Goal: Information Seeking & Learning: Check status

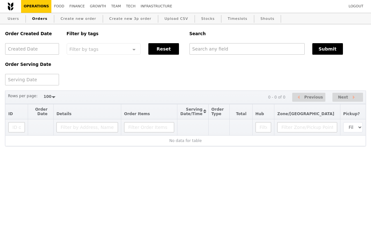
select select "100"
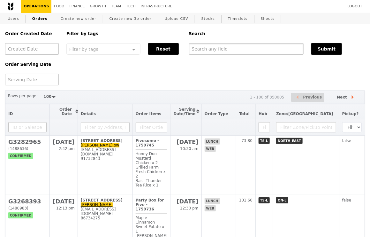
click at [197, 48] on input "text" at bounding box center [246, 48] width 115 height 11
paste input "G3221949"
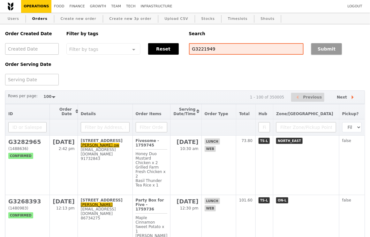
click at [320, 47] on button "Submit" at bounding box center [326, 48] width 31 height 11
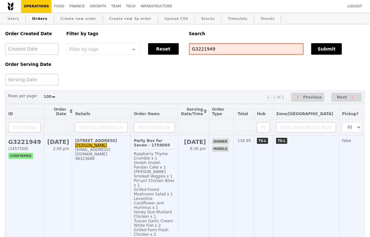
click at [121, 177] on td "[STREET_ADDRESS][PERSON_NAME] [PERSON_NAME][EMAIL_ADDRESS][DOMAIN_NAME] 98323689" at bounding box center [101, 194] width 59 height 118
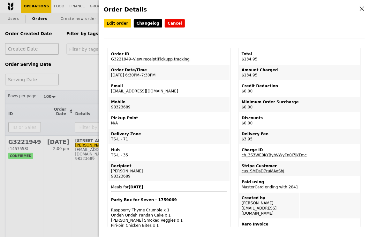
click at [175, 59] on link "Pickupp tracking" at bounding box center [174, 59] width 32 height 4
click at [156, 93] on td "Email joylynn_peh@hotmail.com" at bounding box center [169, 88] width 121 height 15
click at [165, 75] on td "Order Date/Time 6/9 – 6:30PM–7:30PM" at bounding box center [169, 72] width 121 height 15
drag, startPoint x: 162, startPoint y: 91, endPoint x: 109, endPoint y: 90, distance: 52.7
click at [109, 90] on td "Email joylynn_peh@hotmail.com" at bounding box center [169, 88] width 121 height 15
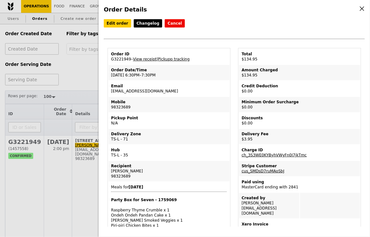
copy td "[EMAIL_ADDRESS][DOMAIN_NAME]"
click at [95, 82] on div "Order Details Edit order Changelog Cancel Order ID G3221949 – View receipt | Pi…" at bounding box center [185, 118] width 370 height 237
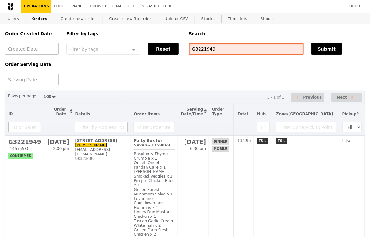
click at [224, 51] on input "G3221949" at bounding box center [246, 48] width 115 height 11
paste input "12"
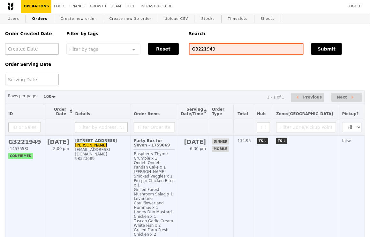
click at [119, 156] on div "98323689" at bounding box center [101, 158] width 53 height 4
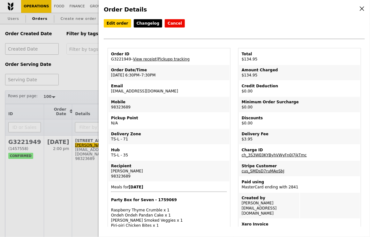
drag, startPoint x: 291, startPoint y: 207, endPoint x: 239, endPoint y: 207, distance: 51.7
click at [239, 207] on td "Created by Joylynn joylynn_peh@hotmail.com" at bounding box center [269, 206] width 60 height 26
copy td "[EMAIL_ADDRESS][DOMAIN_NAME]"
click at [93, 94] on div "Order Details Edit order Changelog Cancel Order ID G3221949 – View receipt | Pi…" at bounding box center [185, 118] width 370 height 237
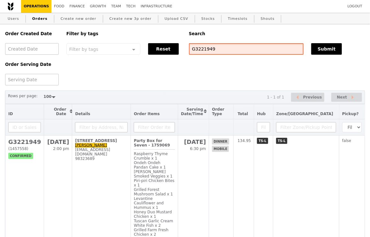
click at [217, 49] on input "G3221949" at bounding box center [246, 48] width 115 height 11
paste input "[EMAIL_ADDRESS][DOMAIN_NAME]"
type input "[EMAIL_ADDRESS][DOMAIN_NAME]"
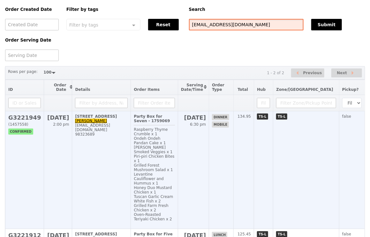
scroll to position [73, 0]
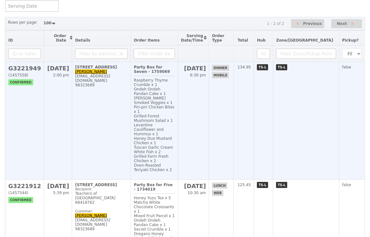
click at [113, 101] on td "[STREET_ADDRESS][PERSON_NAME] [PERSON_NAME][EMAIL_ADDRESS][DOMAIN_NAME] 98323689" at bounding box center [101, 121] width 59 height 118
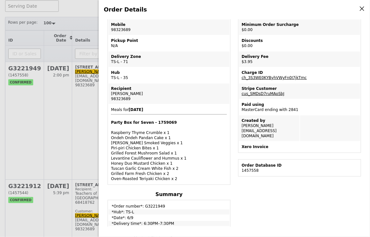
scroll to position [61, 0]
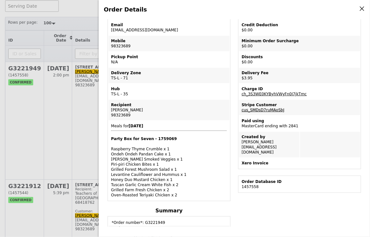
click at [263, 109] on link "cus_SMDsD7ruMAoSbJ" at bounding box center [263, 110] width 43 height 4
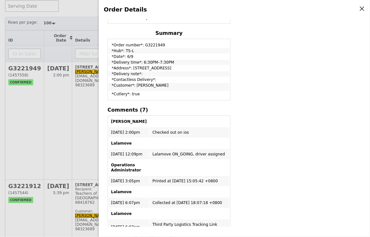
scroll to position [238, 0]
click at [83, 10] on div "Order Details Edit order Changelog Cancel Order ID G3221949 – View receipt | Pi…" at bounding box center [185, 118] width 370 height 237
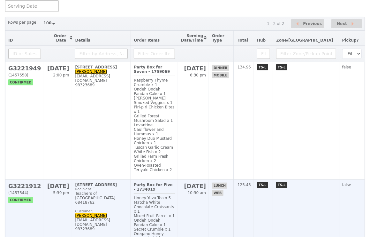
click at [115, 217] on div "[EMAIL_ADDRESS][DOMAIN_NAME]" at bounding box center [101, 221] width 53 height 9
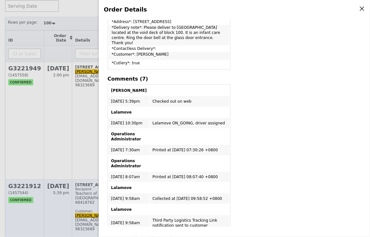
scroll to position [238, 0]
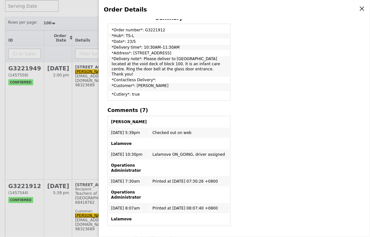
click at [362, 9] on icon at bounding box center [362, 9] width 4 height 4
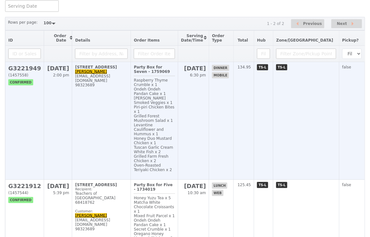
click at [93, 90] on td "[STREET_ADDRESS][PERSON_NAME] [PERSON_NAME][EMAIL_ADDRESS][DOMAIN_NAME] 98323689" at bounding box center [101, 121] width 59 height 118
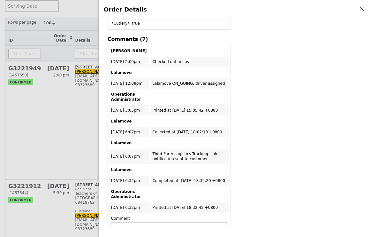
scroll to position [0, 0]
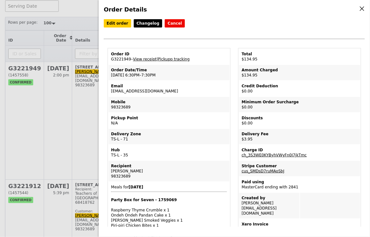
click at [364, 10] on icon at bounding box center [362, 9] width 6 height 6
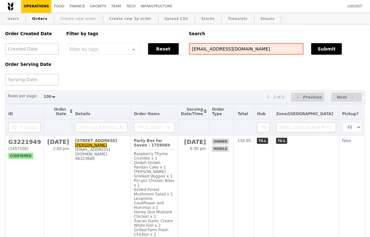
click at [65, 18] on link "Create new order" at bounding box center [78, 18] width 41 height 11
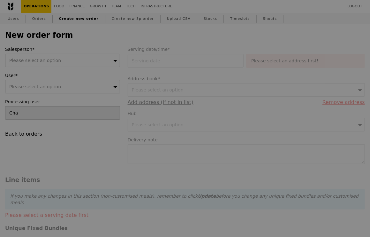
type input "Confirm"
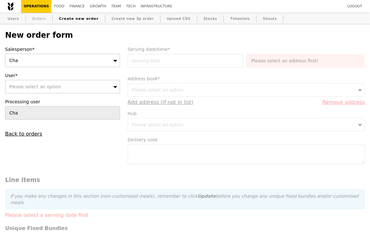
click at [43, 18] on link "Orders" at bounding box center [39, 18] width 19 height 11
select select "100"
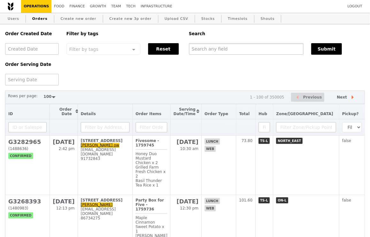
click at [222, 50] on input "text" at bounding box center [246, 48] width 115 height 11
click at [208, 49] on input "text" at bounding box center [246, 48] width 115 height 11
paste input "G3221949"
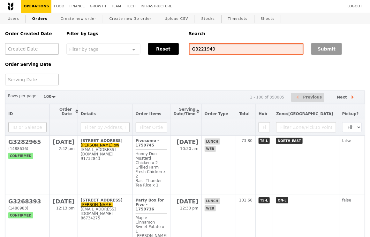
type input "G3221949"
click at [334, 49] on button "Submit" at bounding box center [326, 48] width 31 height 11
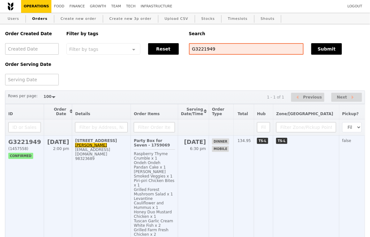
click at [113, 179] on td "[STREET_ADDRESS][PERSON_NAME] [PERSON_NAME][EMAIL_ADDRESS][DOMAIN_NAME] 98323689" at bounding box center [101, 194] width 59 height 118
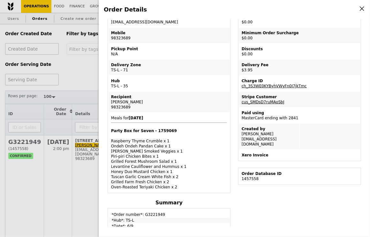
scroll to position [58, 0]
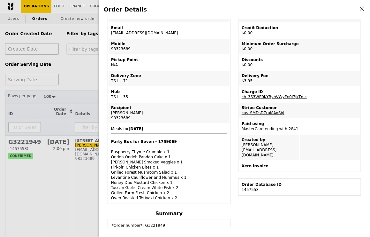
click at [173, 82] on td "Delivery Zone TS-L - 71" at bounding box center [169, 78] width 121 height 15
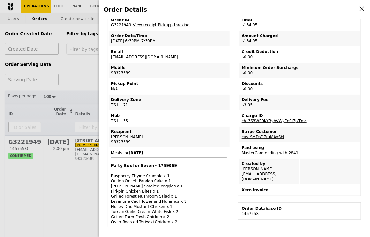
scroll to position [34, 0]
drag, startPoint x: 159, startPoint y: 58, endPoint x: 109, endPoint y: 56, distance: 50.2
click at [109, 56] on td "Email joylynn_peh@hotmail.com" at bounding box center [169, 54] width 121 height 15
copy td "[EMAIL_ADDRESS][DOMAIN_NAME]"
click at [72, 74] on div "Order Details Edit order Changelog Cancel Order ID G3221949 – View receipt | Pi…" at bounding box center [185, 118] width 370 height 237
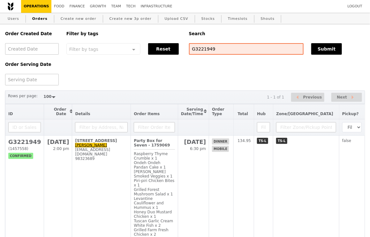
scroll to position [60, 0]
click at [17, 19] on link "Users" at bounding box center [13, 18] width 17 height 11
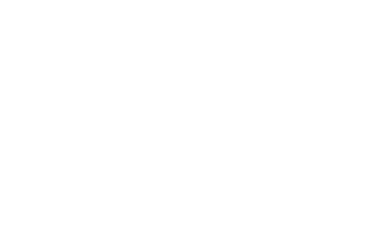
select select "100"
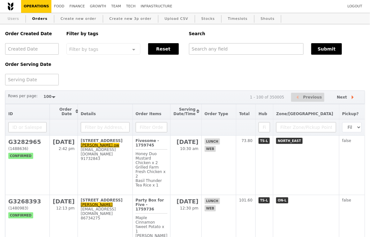
click at [14, 19] on link "Users" at bounding box center [13, 18] width 17 height 11
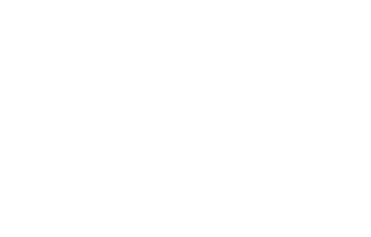
select select "100"
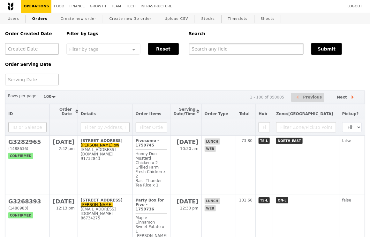
click at [220, 53] on input "text" at bounding box center [246, 48] width 115 height 11
paste input "[EMAIL_ADDRESS][DOMAIN_NAME]"
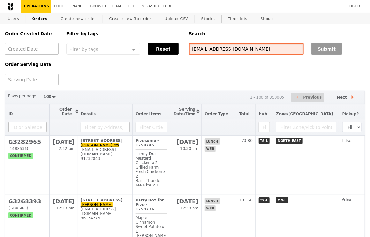
type input "[EMAIL_ADDRESS][DOMAIN_NAME]"
click at [329, 47] on button "Submit" at bounding box center [326, 48] width 31 height 11
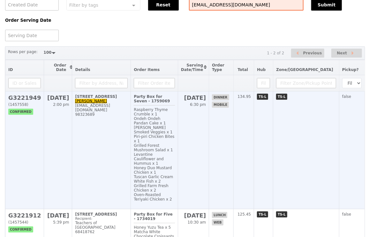
scroll to position [73, 0]
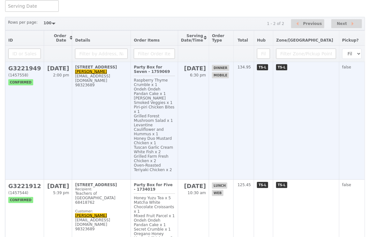
click at [113, 119] on td "[STREET_ADDRESS][PERSON_NAME] [PERSON_NAME][EMAIL_ADDRESS][DOMAIN_NAME] 98323689" at bounding box center [101, 121] width 59 height 118
